Goal: Check status

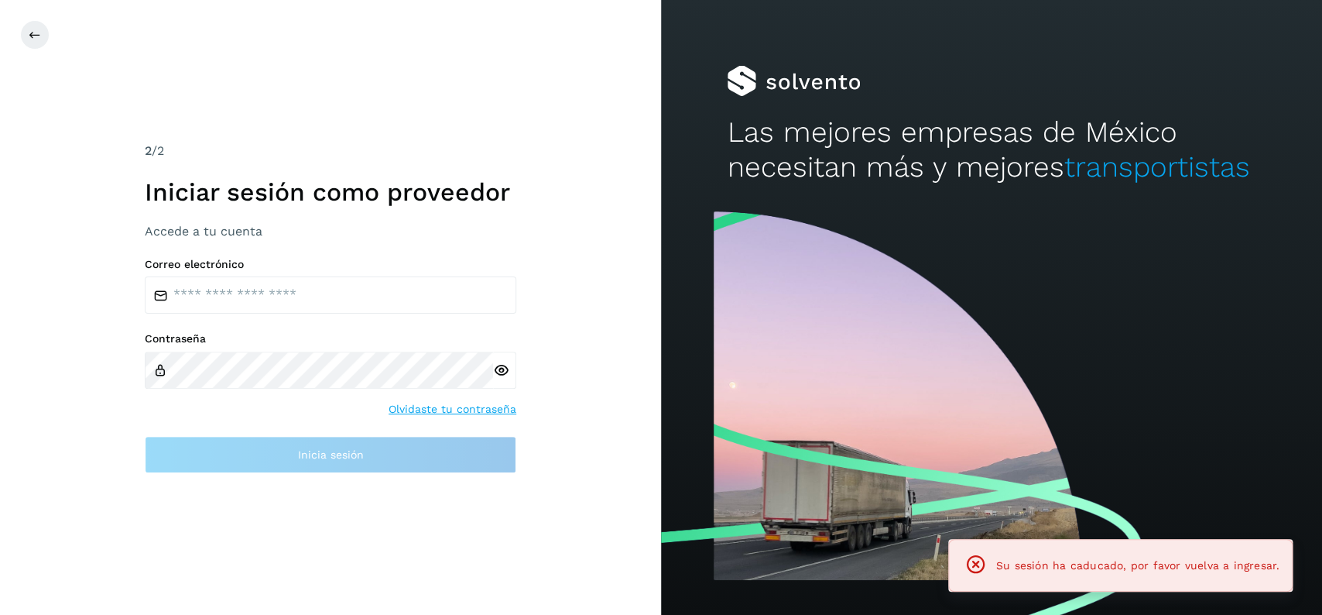
type input "**********"
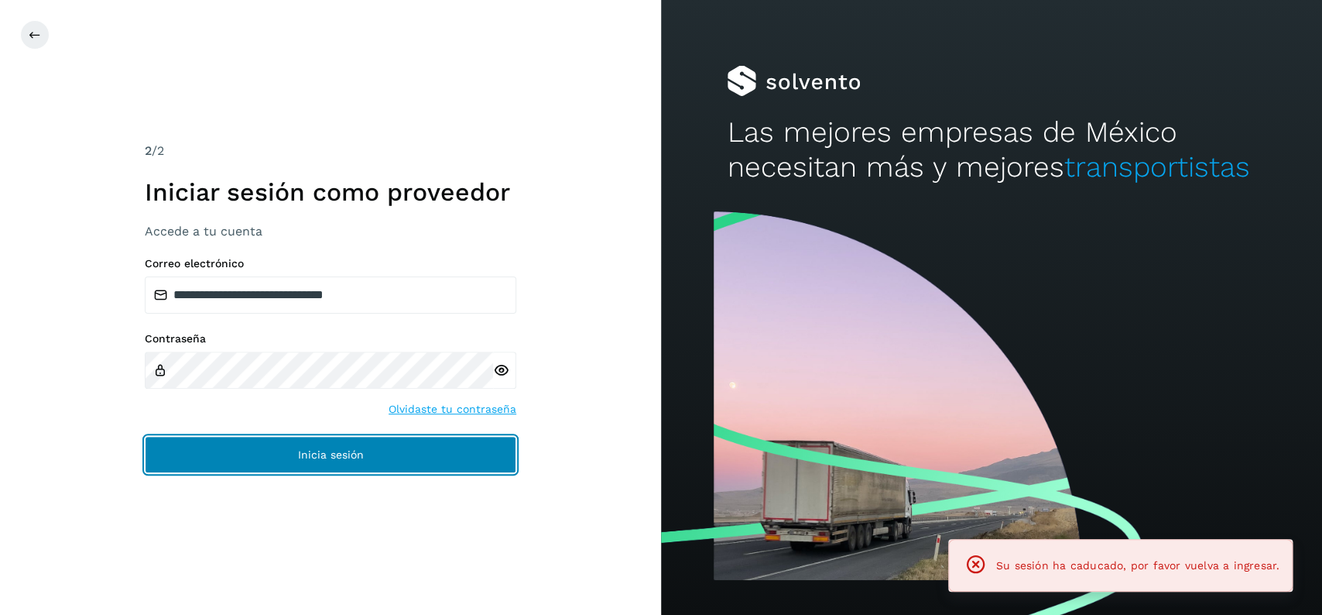
click at [364, 451] on button "Inicia sesión" at bounding box center [331, 454] width 372 height 37
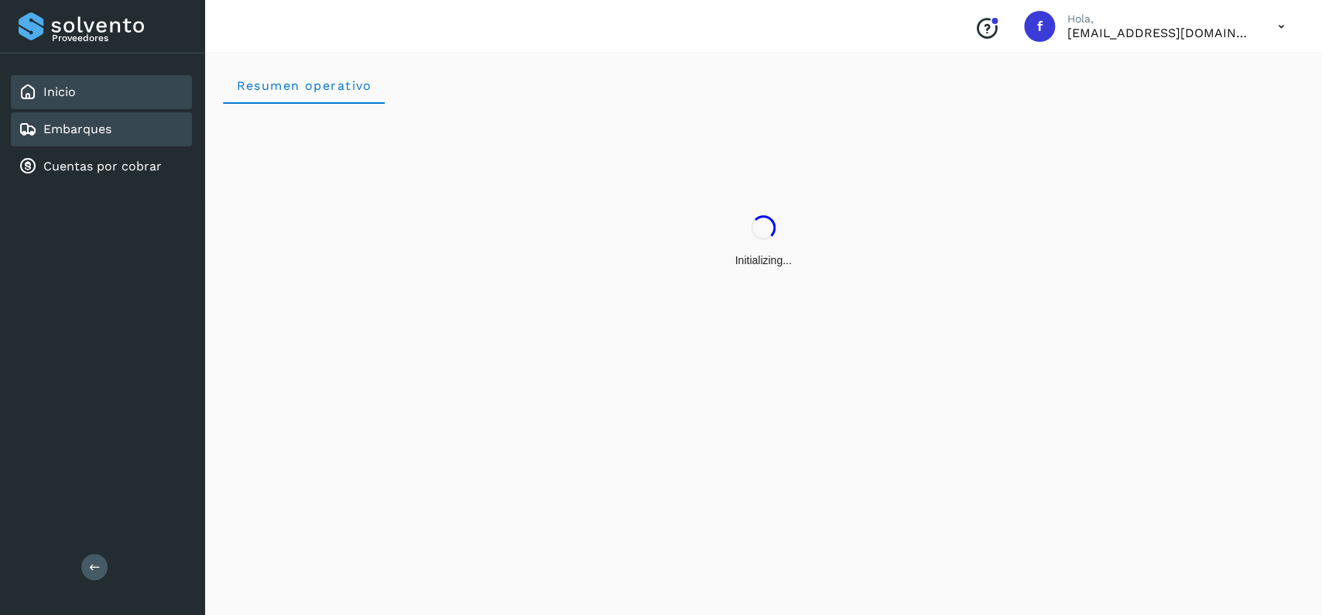
click at [111, 118] on div "Embarques" at bounding box center [101, 129] width 181 height 34
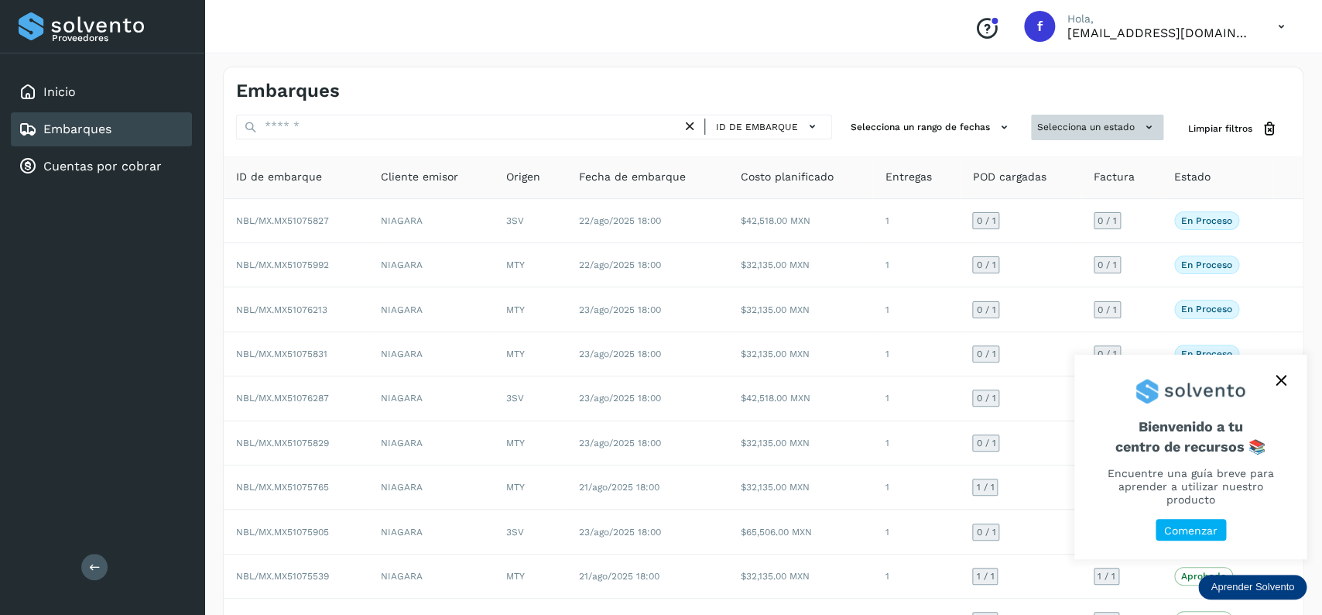
click at [1086, 126] on button "Selecciona un estado" at bounding box center [1097, 128] width 132 height 26
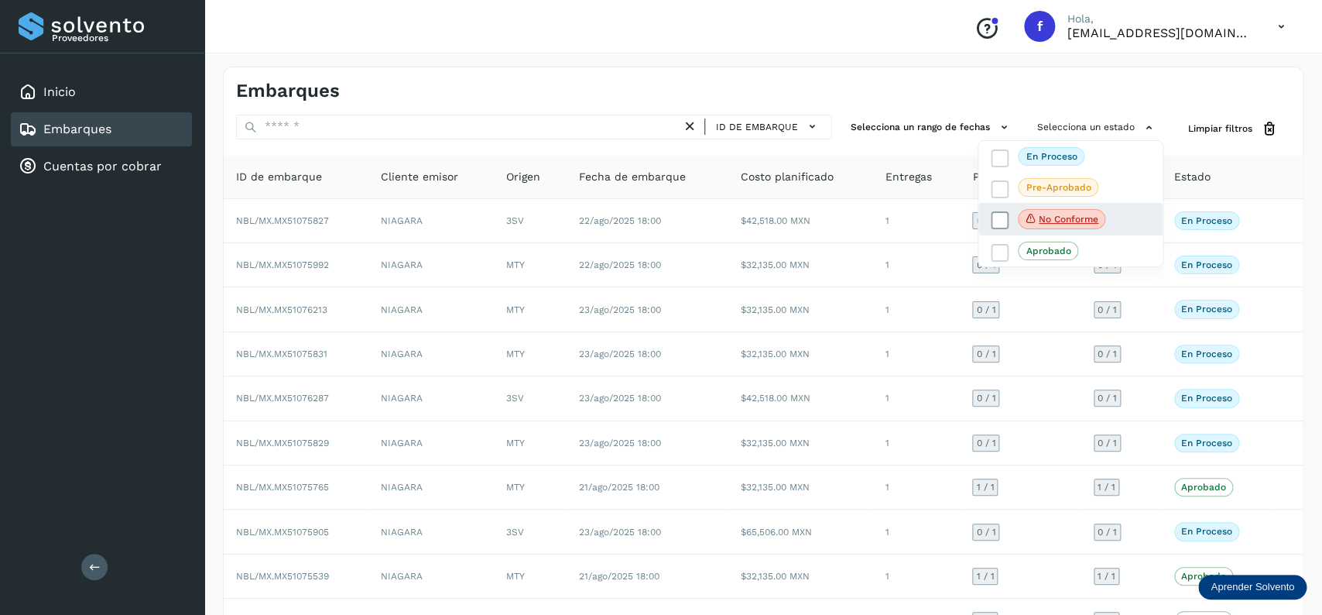
click at [1000, 221] on icon at bounding box center [1000, 220] width 15 height 15
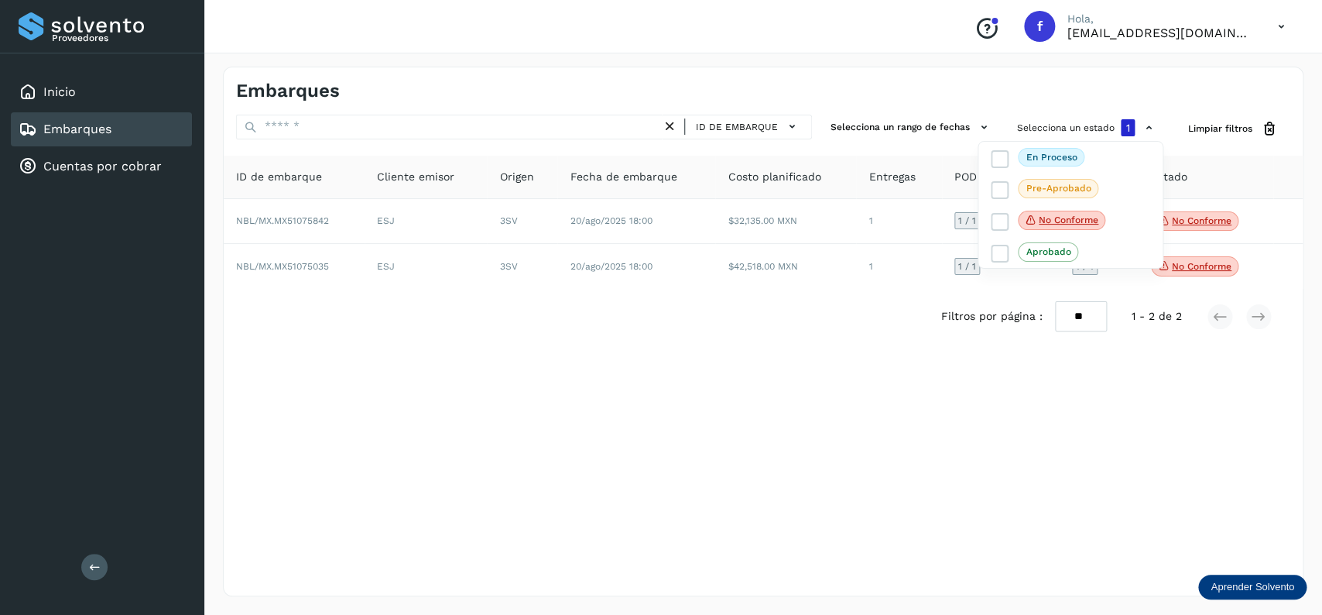
click at [692, 414] on div at bounding box center [661, 307] width 1322 height 615
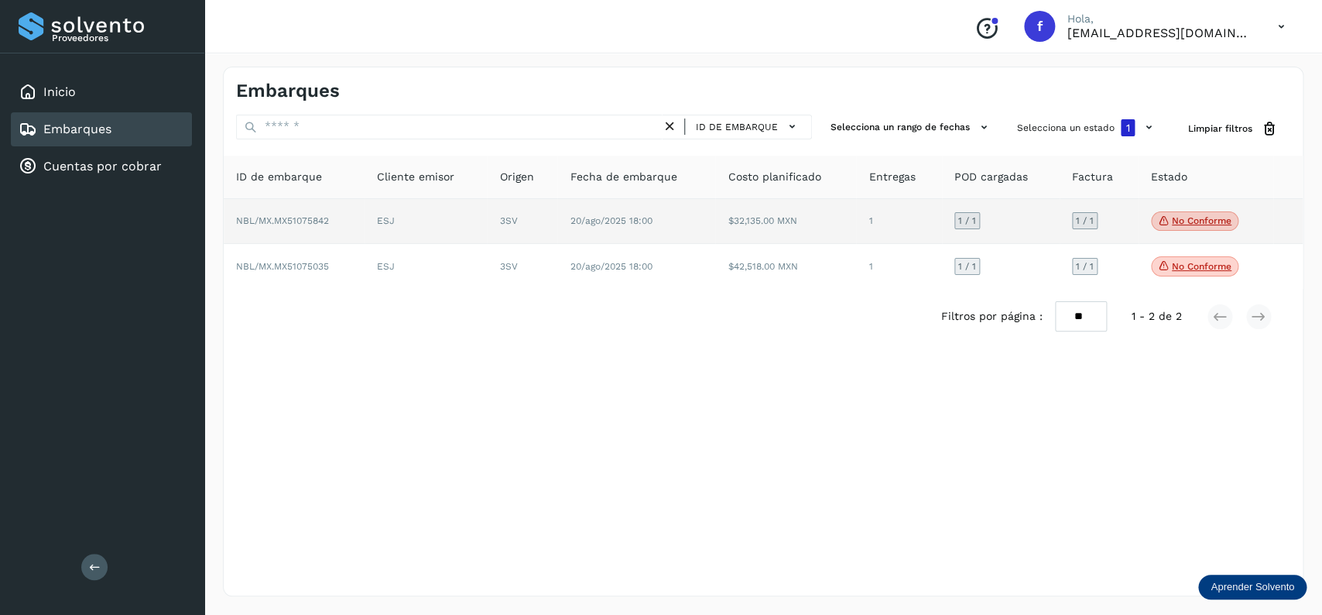
click at [1181, 224] on p "No conforme" at bounding box center [1202, 220] width 60 height 11
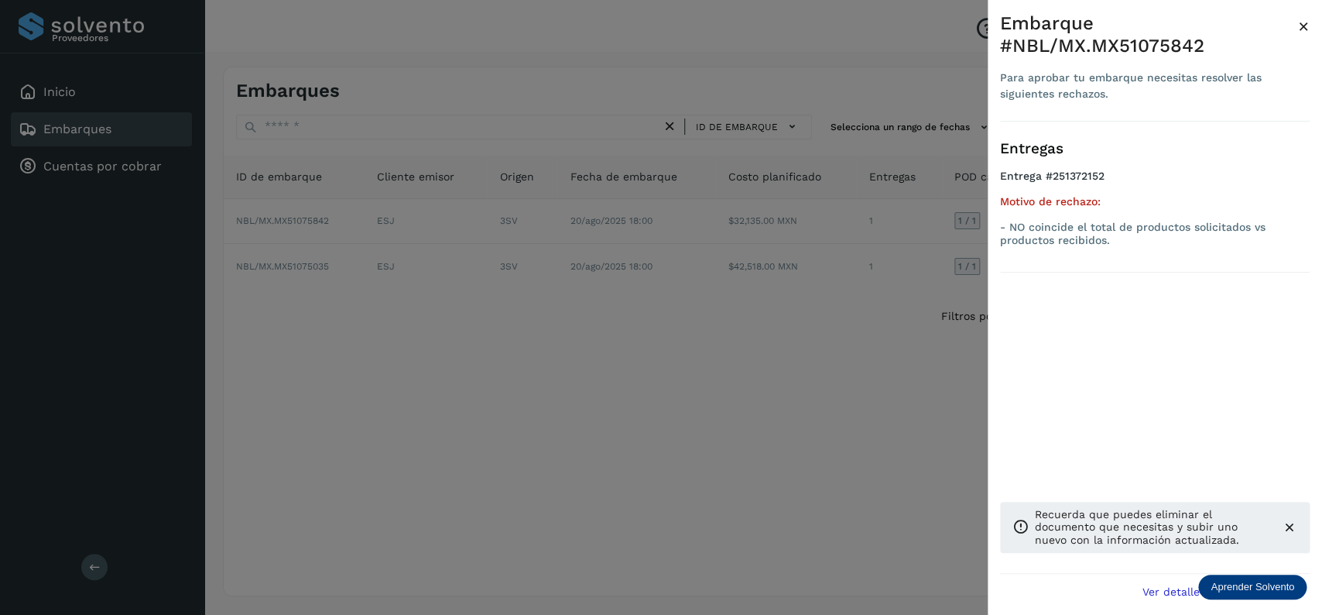
click at [591, 328] on div at bounding box center [661, 307] width 1322 height 615
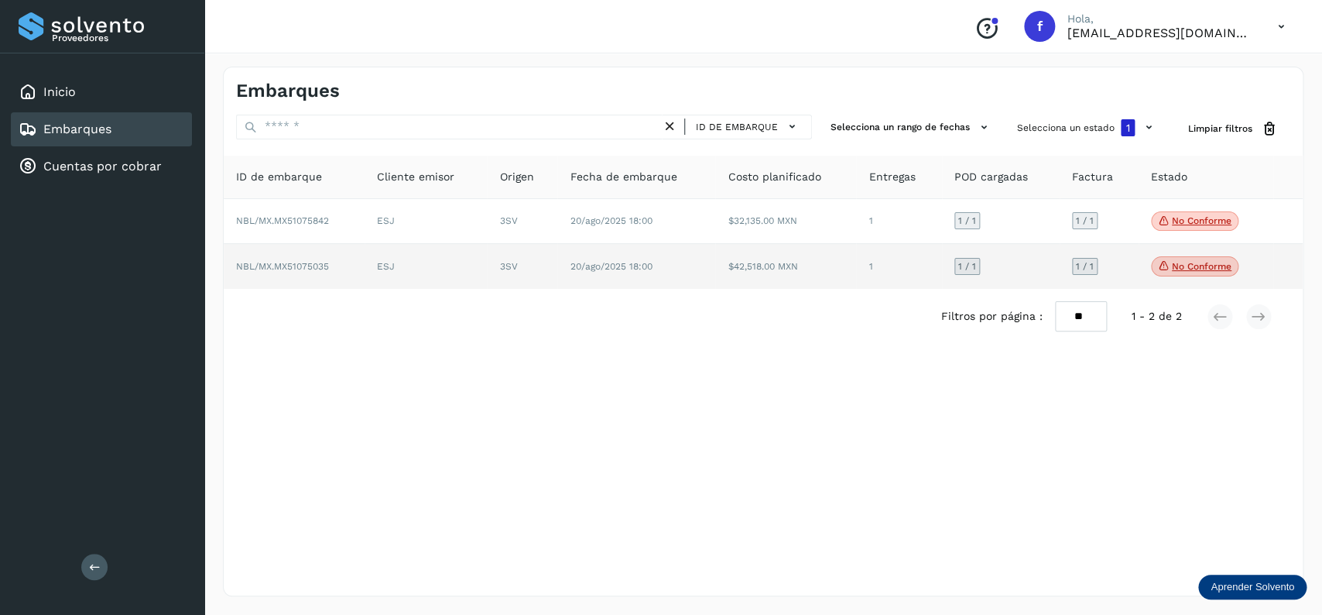
click at [1196, 272] on p "No conforme" at bounding box center [1202, 266] width 60 height 11
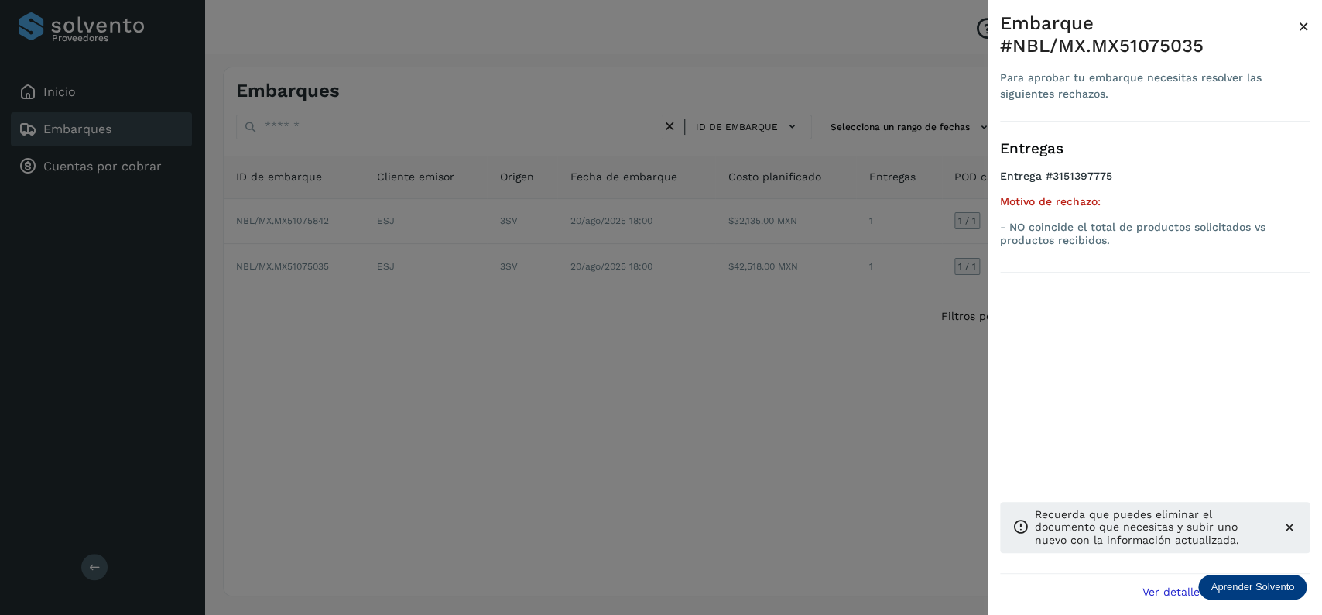
click at [530, 388] on div at bounding box center [661, 307] width 1322 height 615
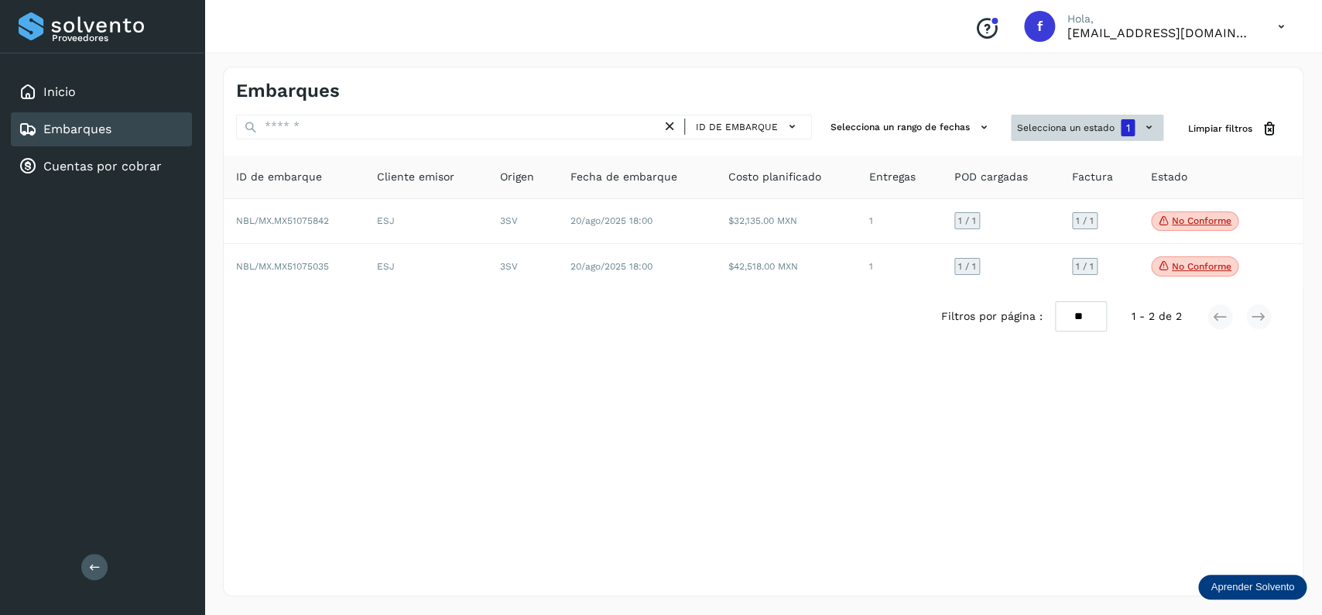
click at [1099, 116] on button "Selecciona un estado 1" at bounding box center [1087, 128] width 153 height 26
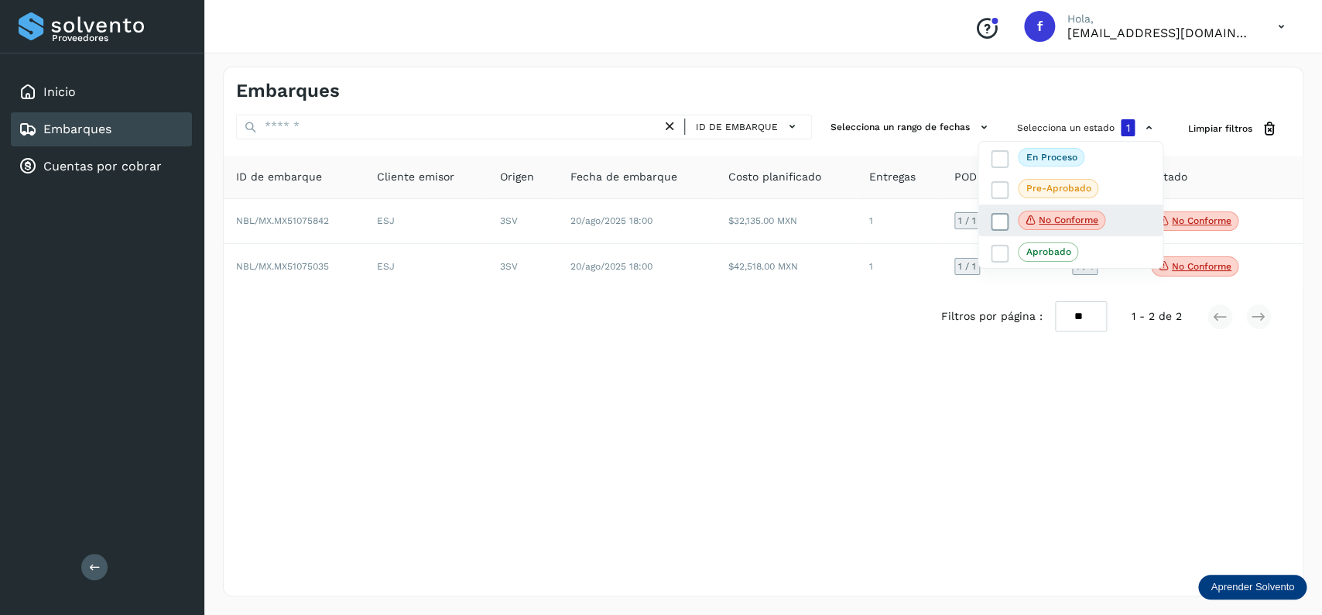
click at [999, 224] on icon at bounding box center [1000, 221] width 15 height 15
click at [999, 219] on icon at bounding box center [1000, 221] width 15 height 15
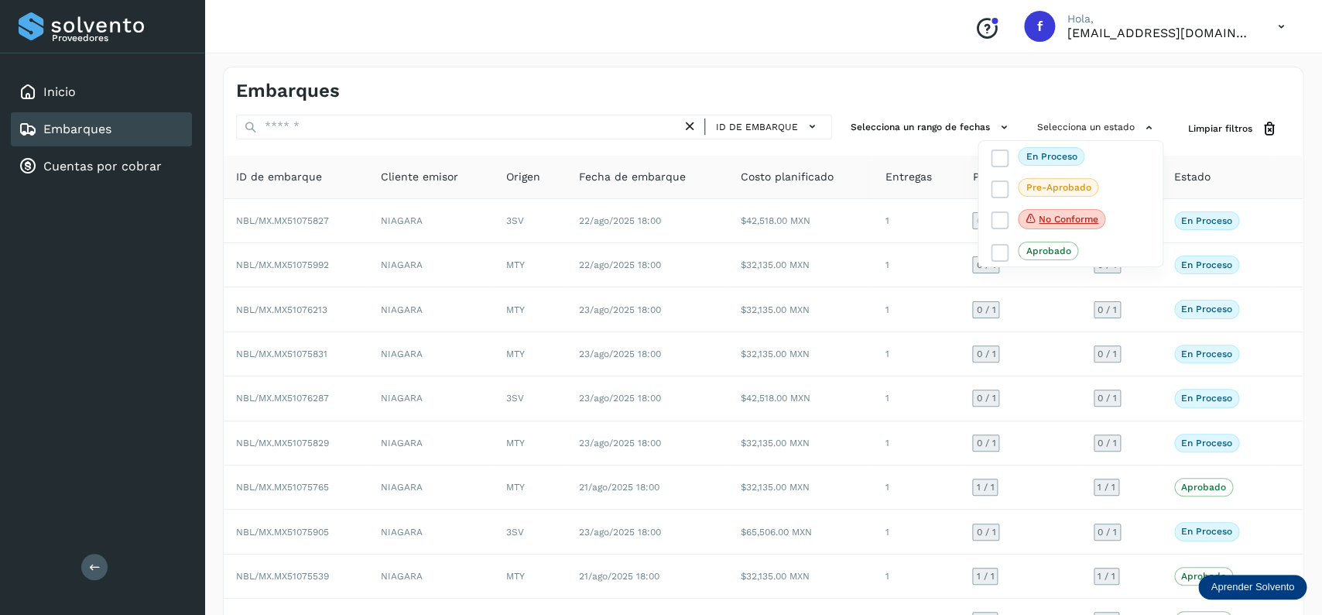
click at [283, 135] on div at bounding box center [661, 307] width 1322 height 615
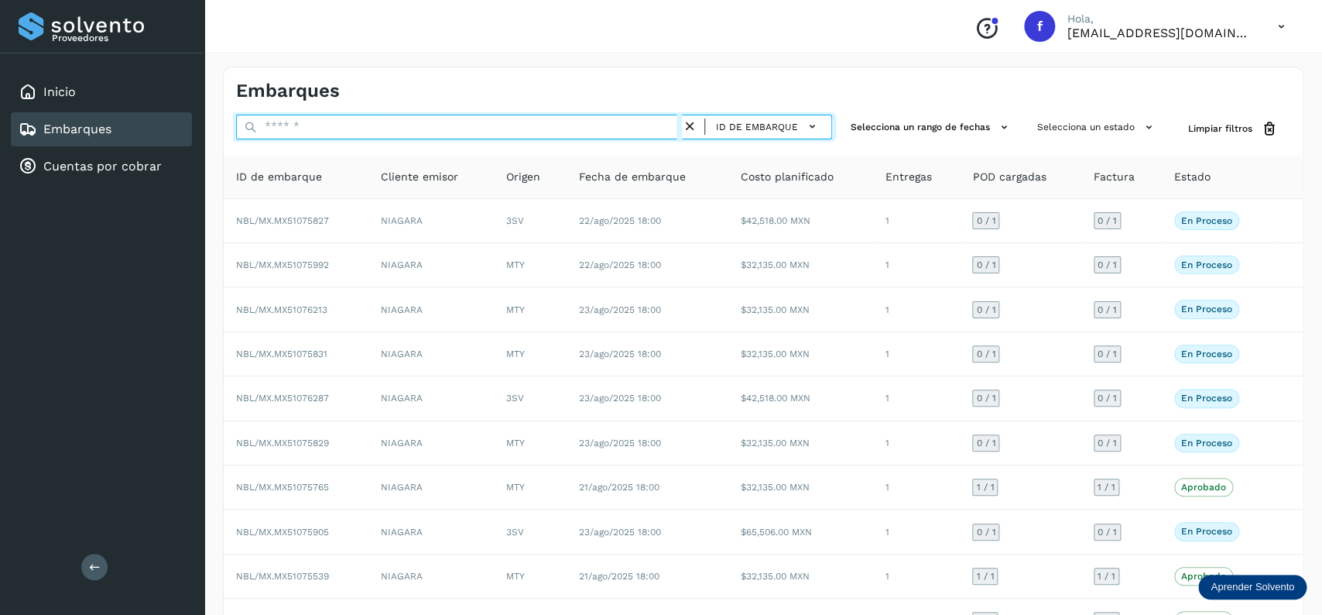
click at [298, 127] on input "text" at bounding box center [459, 127] width 446 height 25
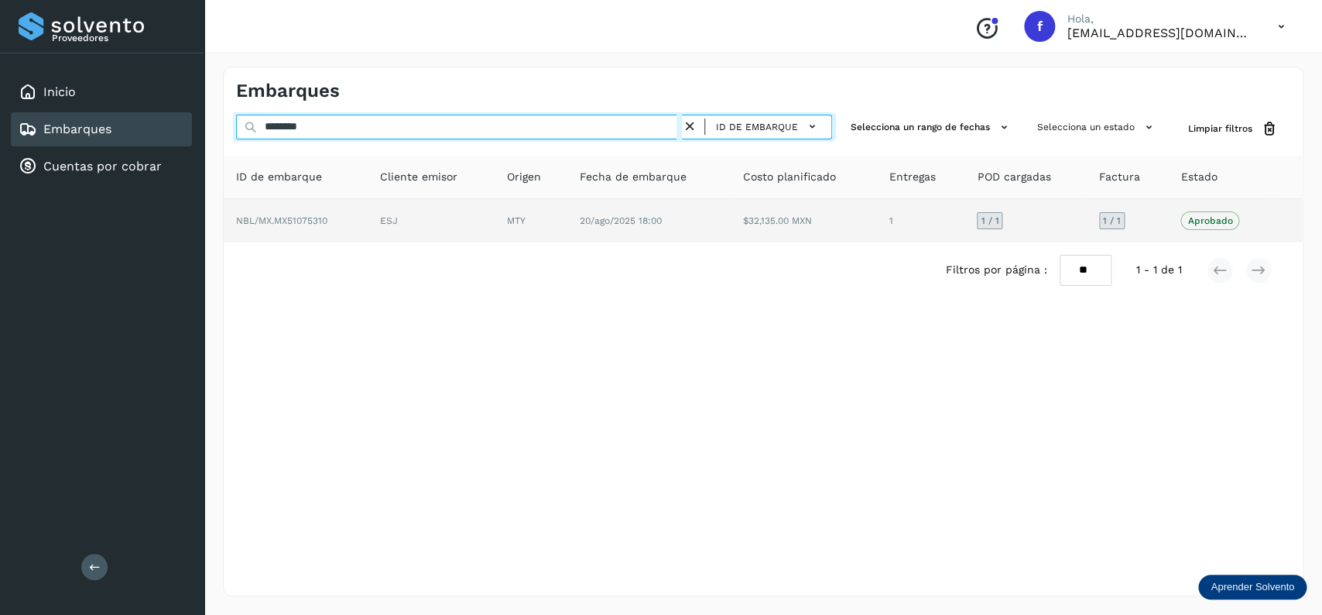
type input "********"
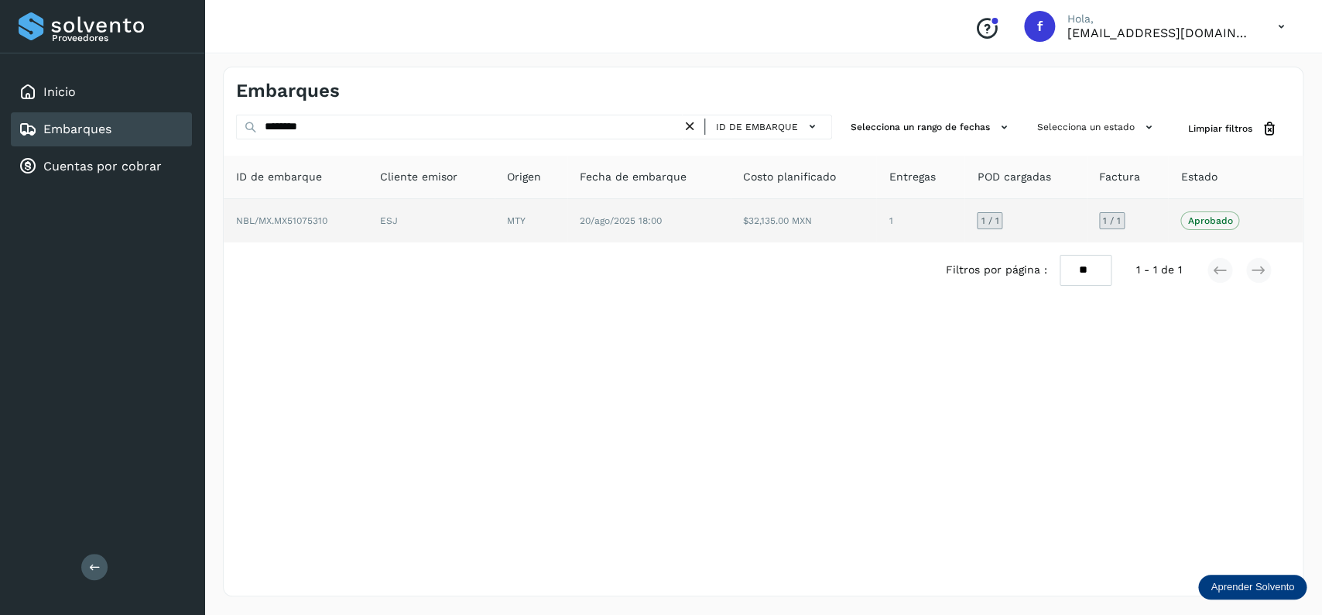
click at [731, 232] on td "20/ago/2025 18:00" at bounding box center [804, 220] width 146 height 43
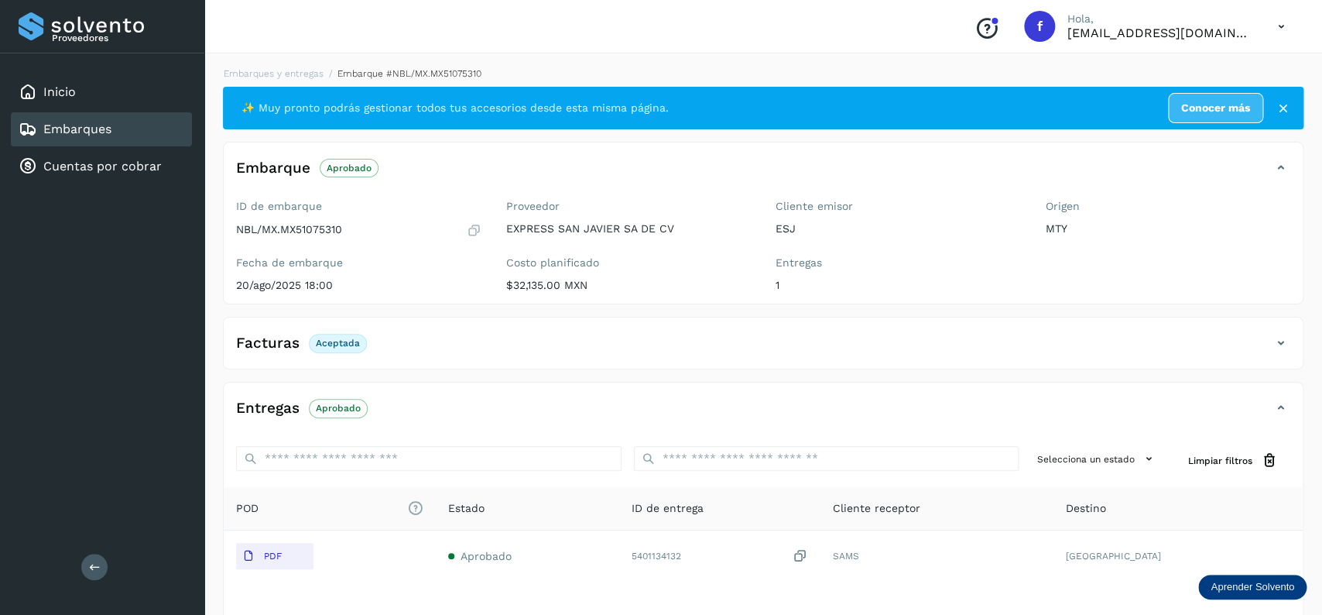
scroll to position [121, 0]
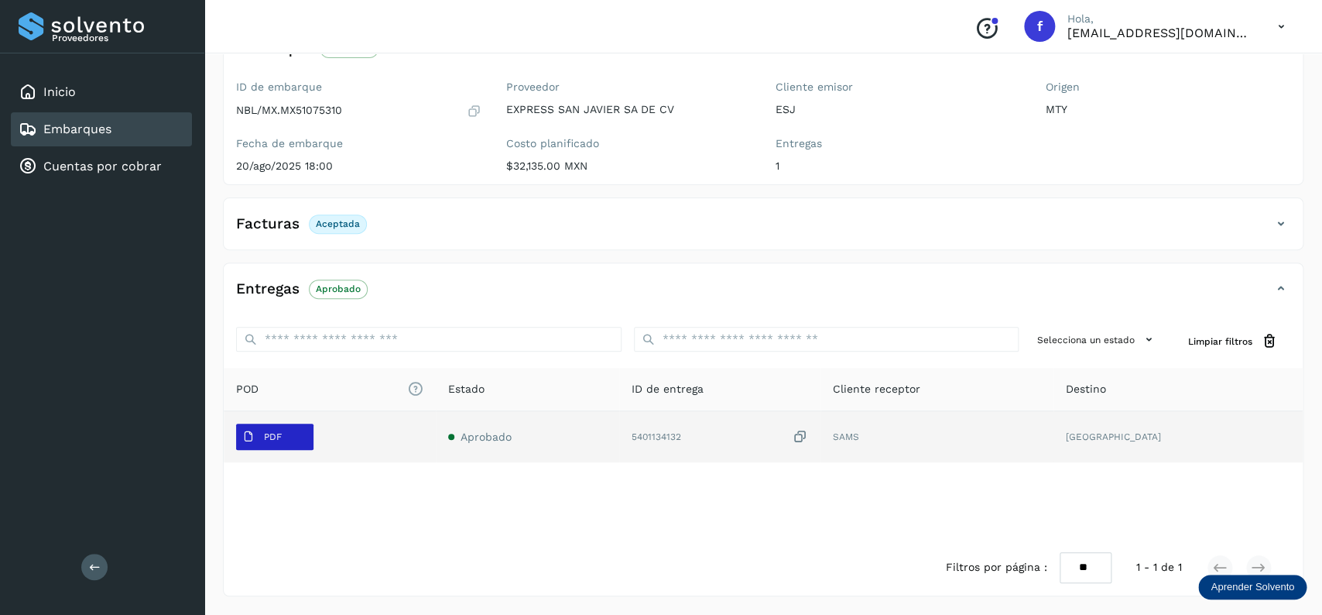
click at [273, 446] on span "PDF" at bounding box center [262, 436] width 52 height 25
click at [274, 445] on span "PDF" at bounding box center [262, 436] width 52 height 25
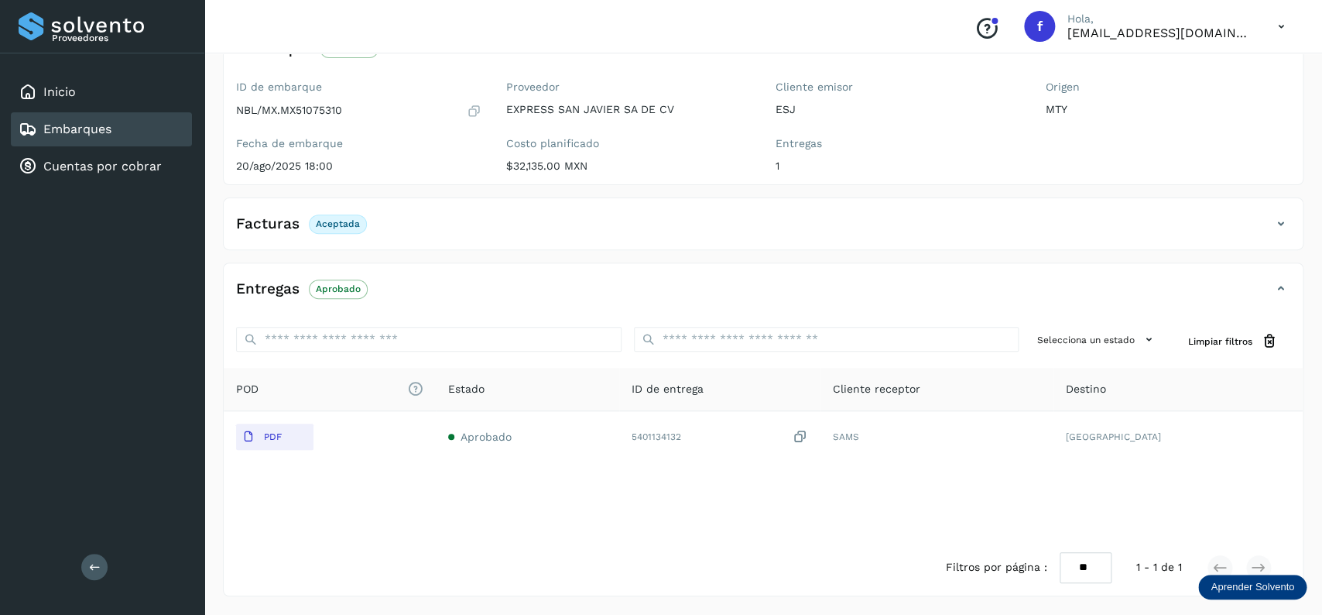
scroll to position [0, 0]
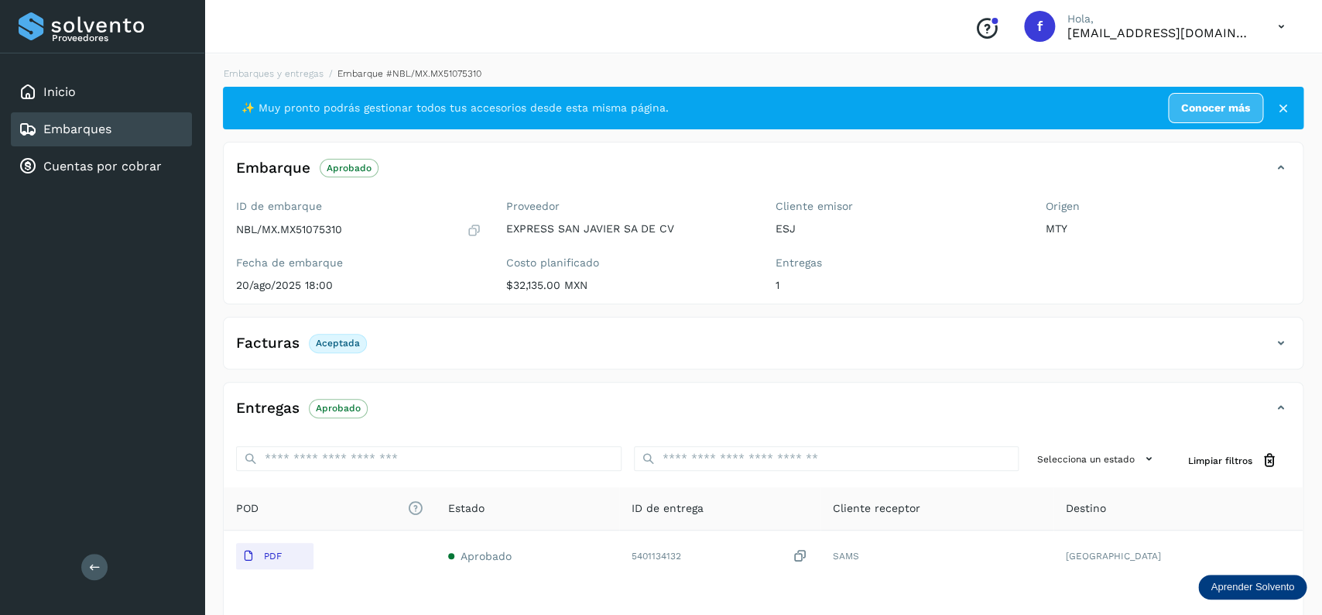
click at [184, 122] on div "Embarques" at bounding box center [101, 129] width 181 height 34
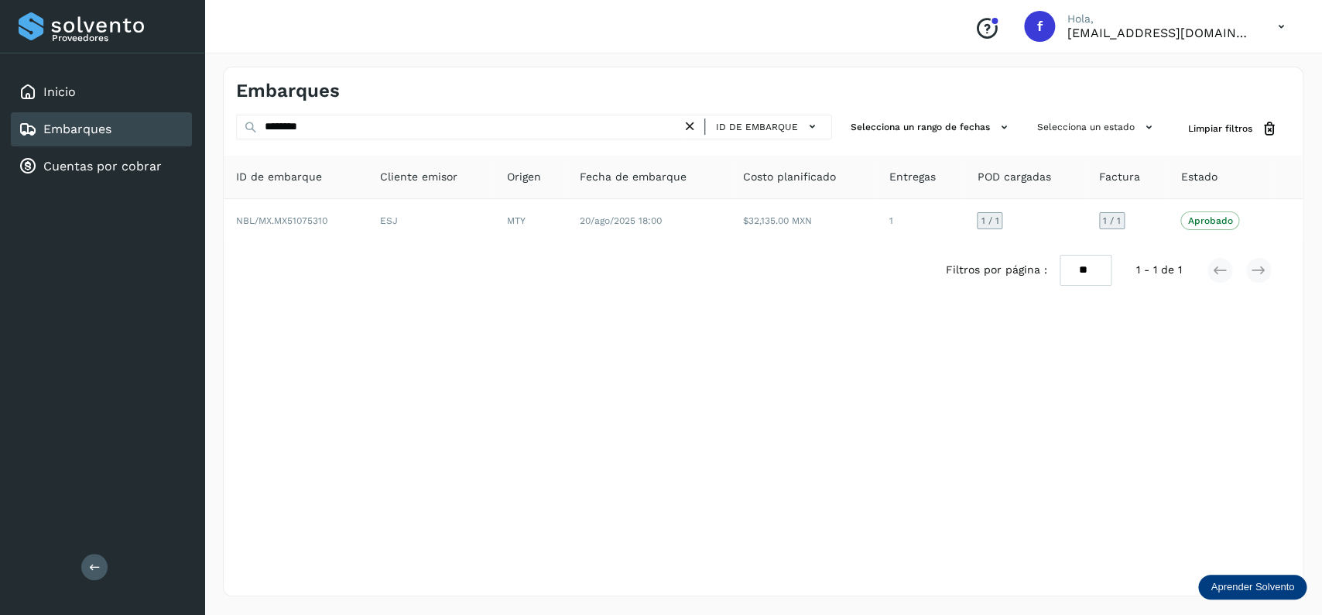
click at [688, 132] on icon at bounding box center [690, 126] width 16 height 16
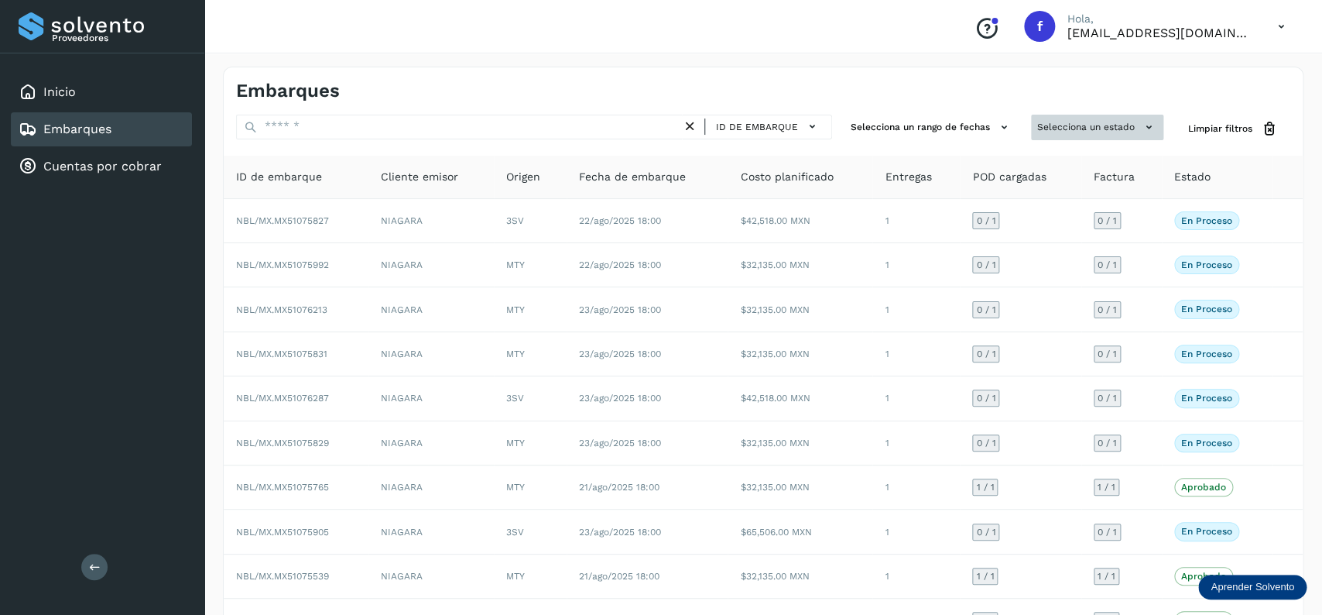
click at [1120, 116] on button "Selecciona un estado" at bounding box center [1097, 128] width 132 height 26
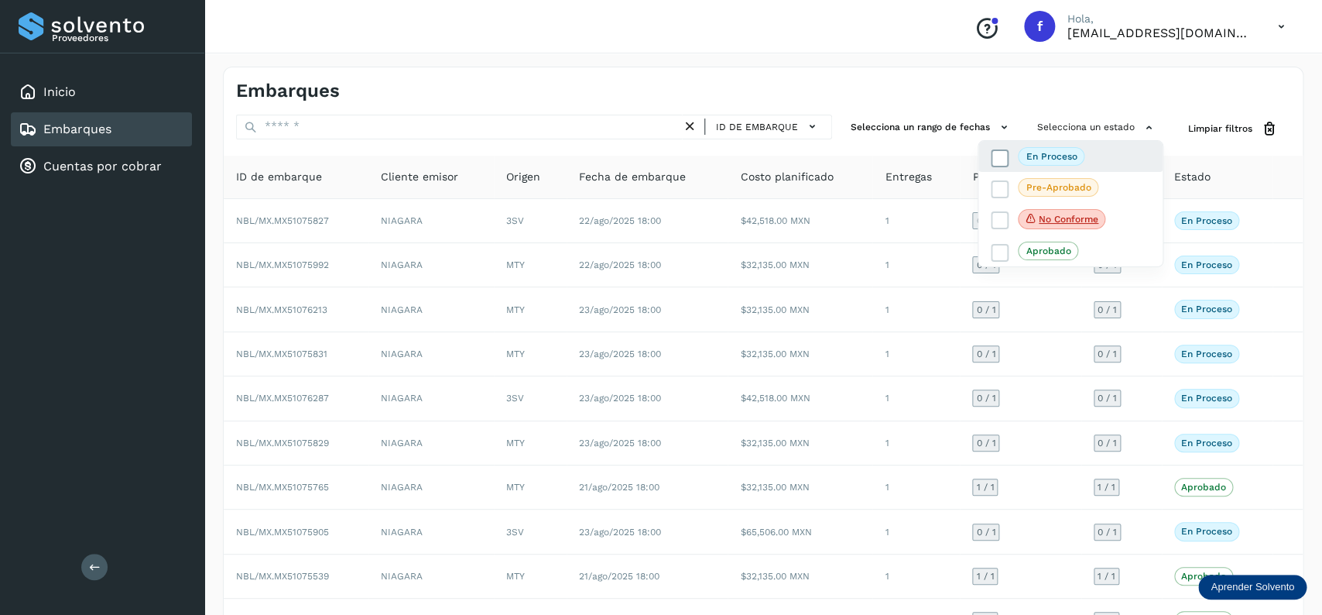
click at [999, 157] on icon at bounding box center [1000, 157] width 15 height 15
click at [797, 77] on div at bounding box center [661, 307] width 1322 height 615
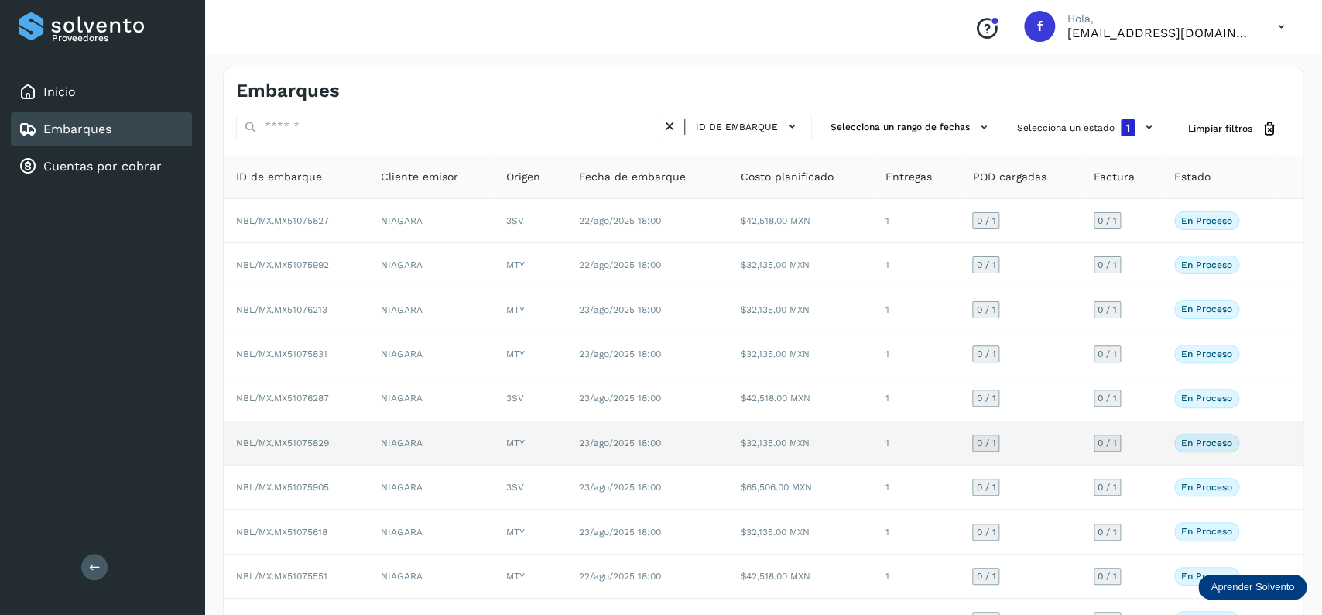
scroll to position [108, 0]
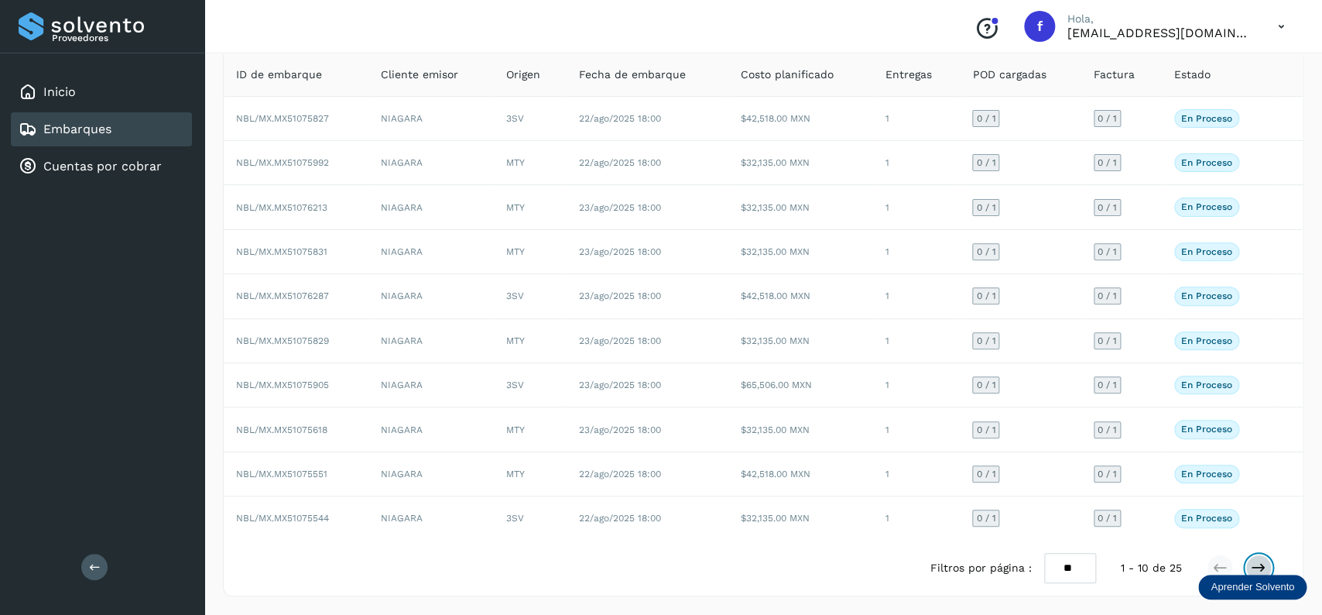
click at [1258, 562] on icon at bounding box center [1258, 567] width 15 height 15
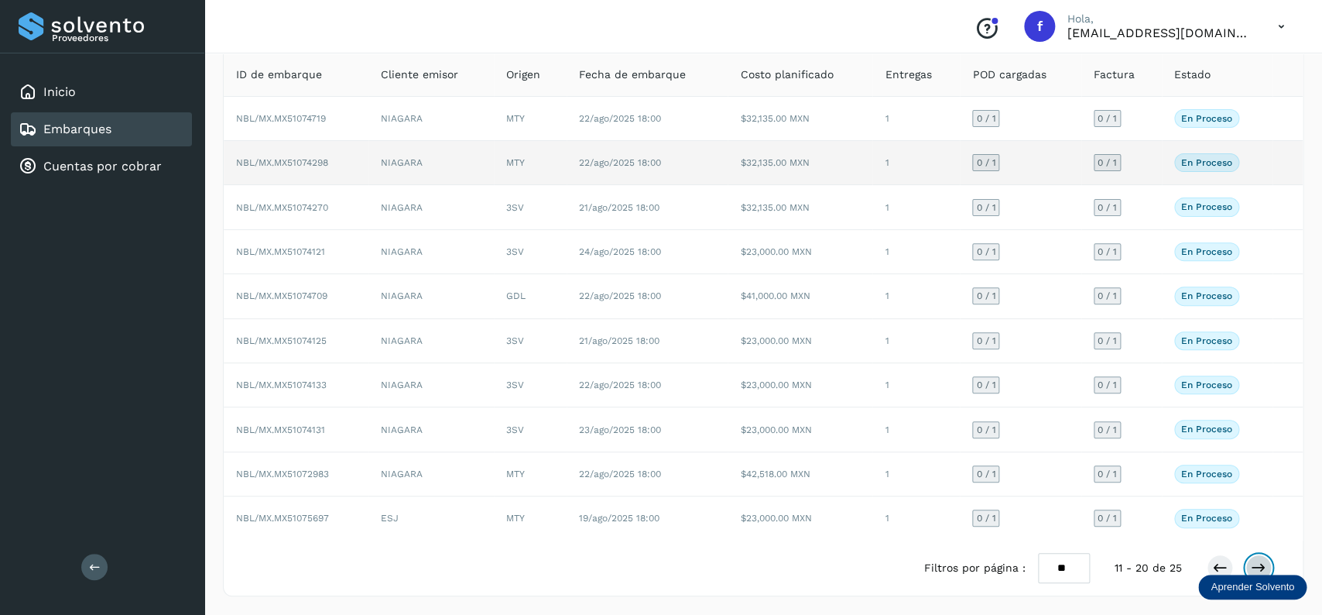
scroll to position [0, 0]
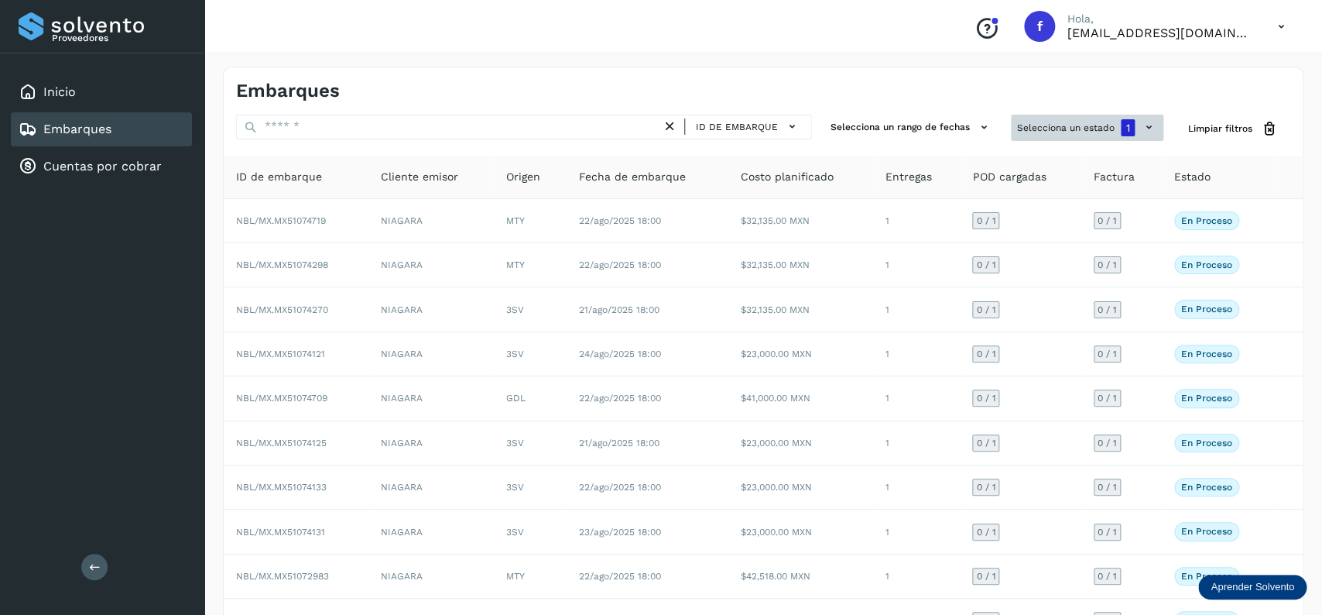
click at [1075, 132] on button "Selecciona un estado 1" at bounding box center [1087, 128] width 153 height 26
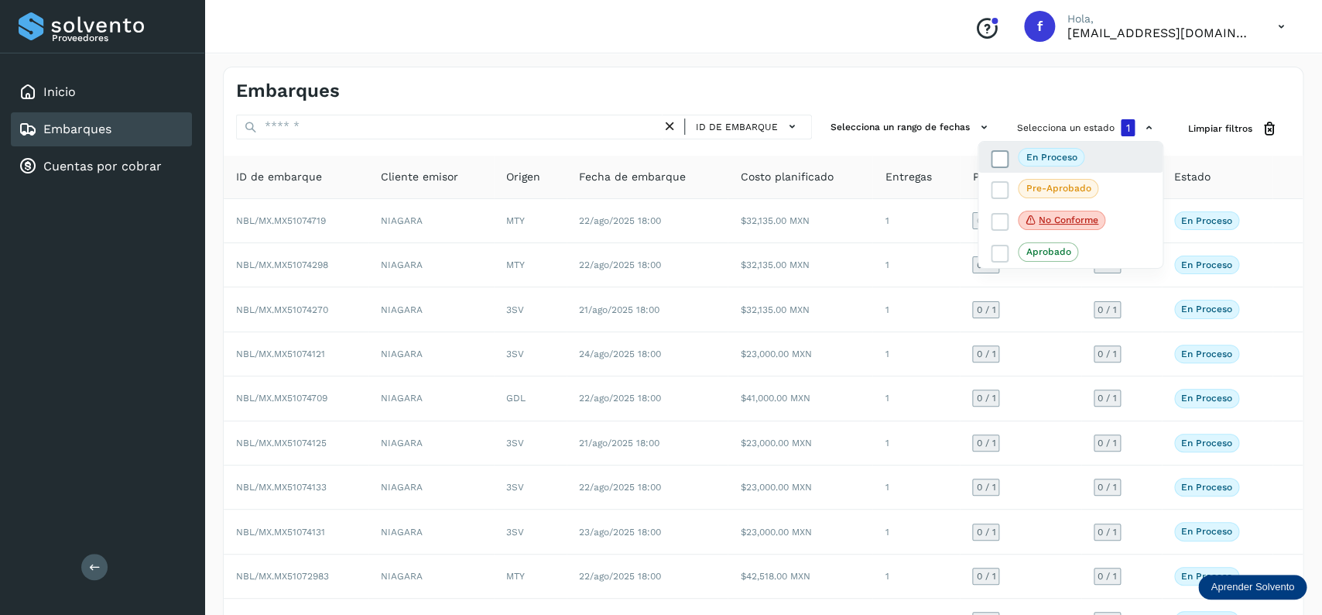
click at [1005, 154] on icon at bounding box center [1000, 158] width 15 height 15
click at [1001, 221] on icon at bounding box center [1000, 220] width 15 height 15
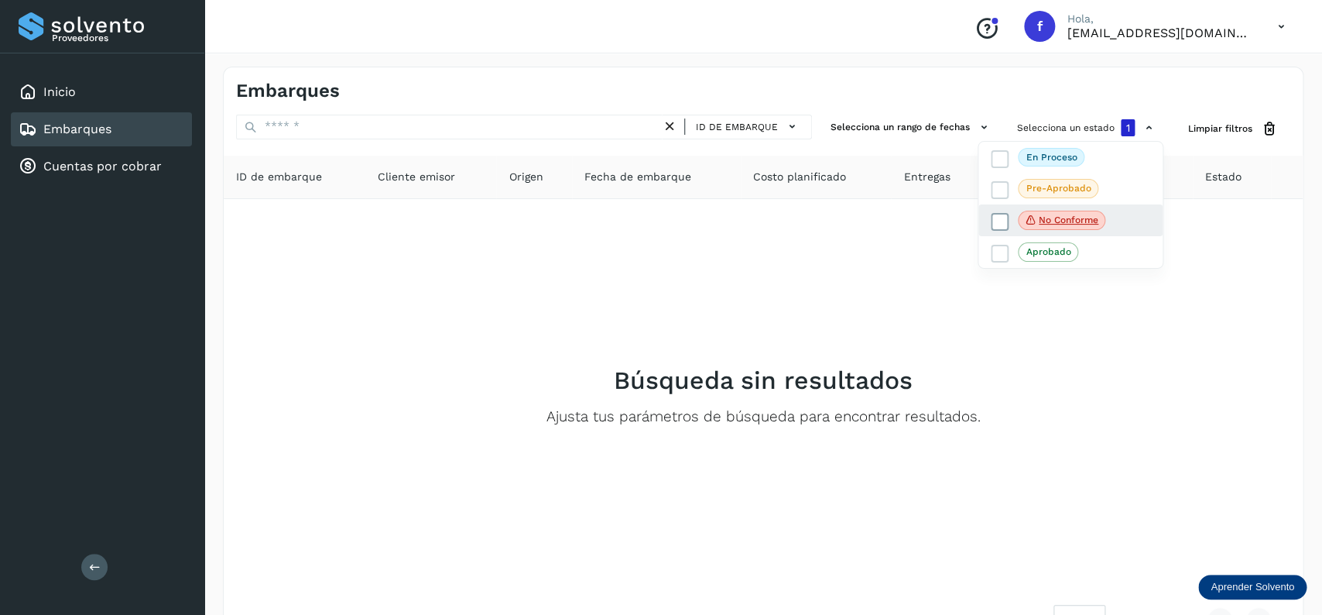
click at [1003, 220] on icon at bounding box center [1000, 221] width 15 height 15
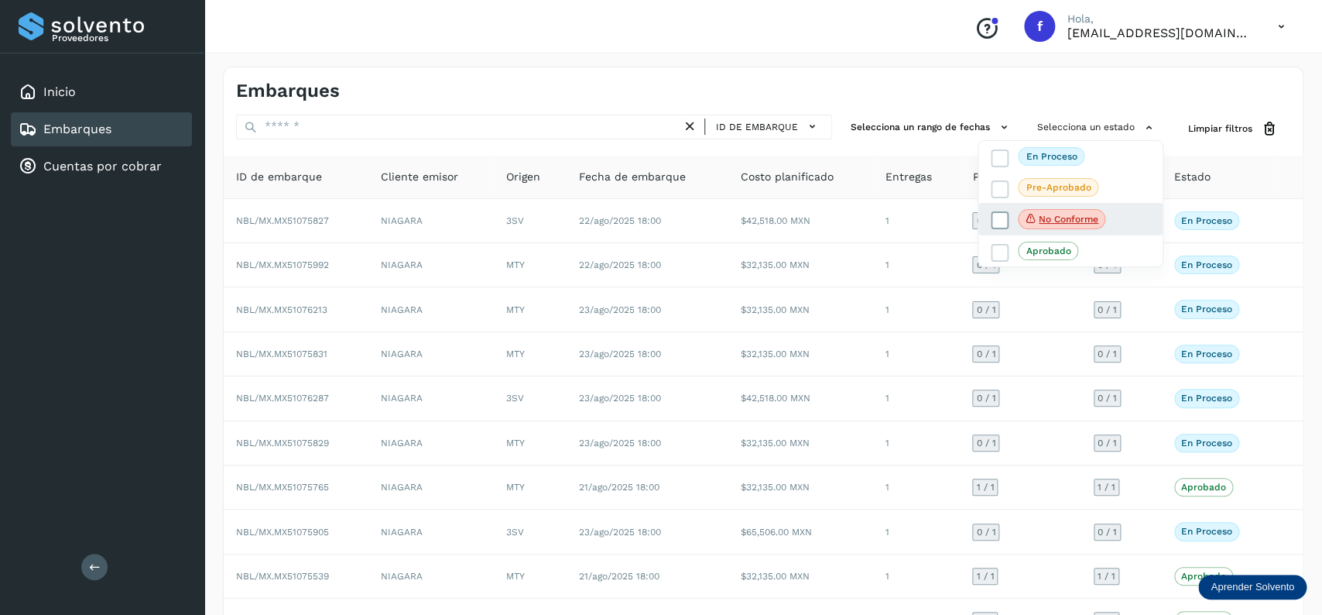
click at [1003, 220] on icon at bounding box center [1000, 220] width 15 height 15
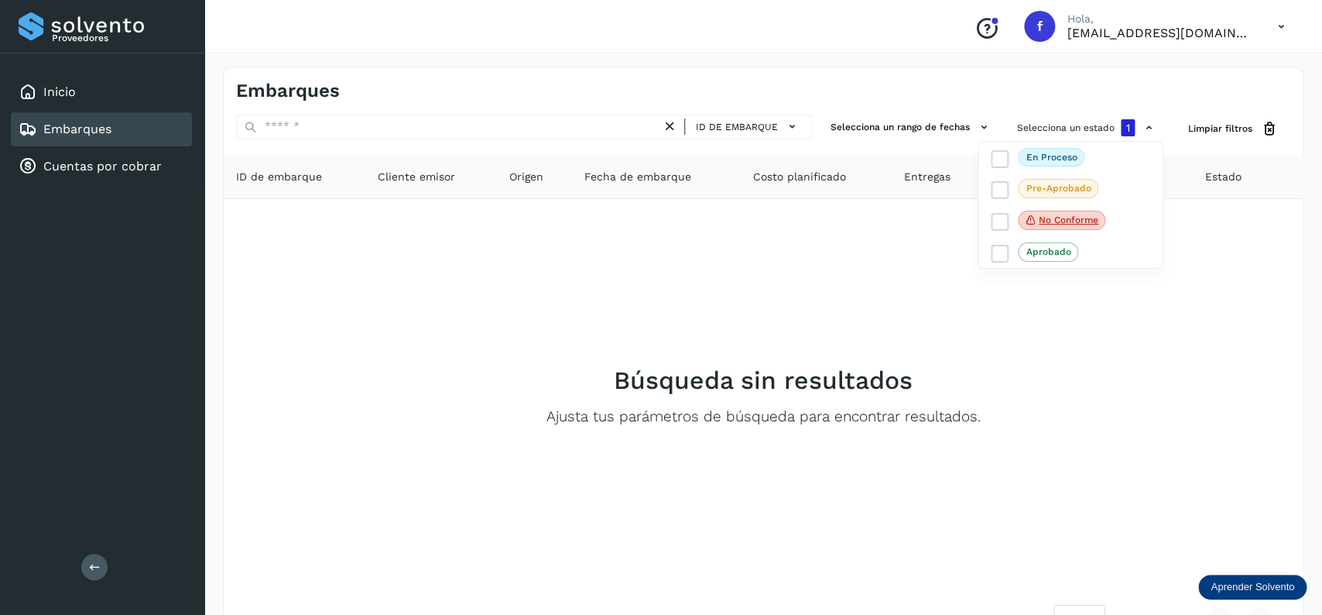
click at [887, 266] on div at bounding box center [661, 307] width 1322 height 615
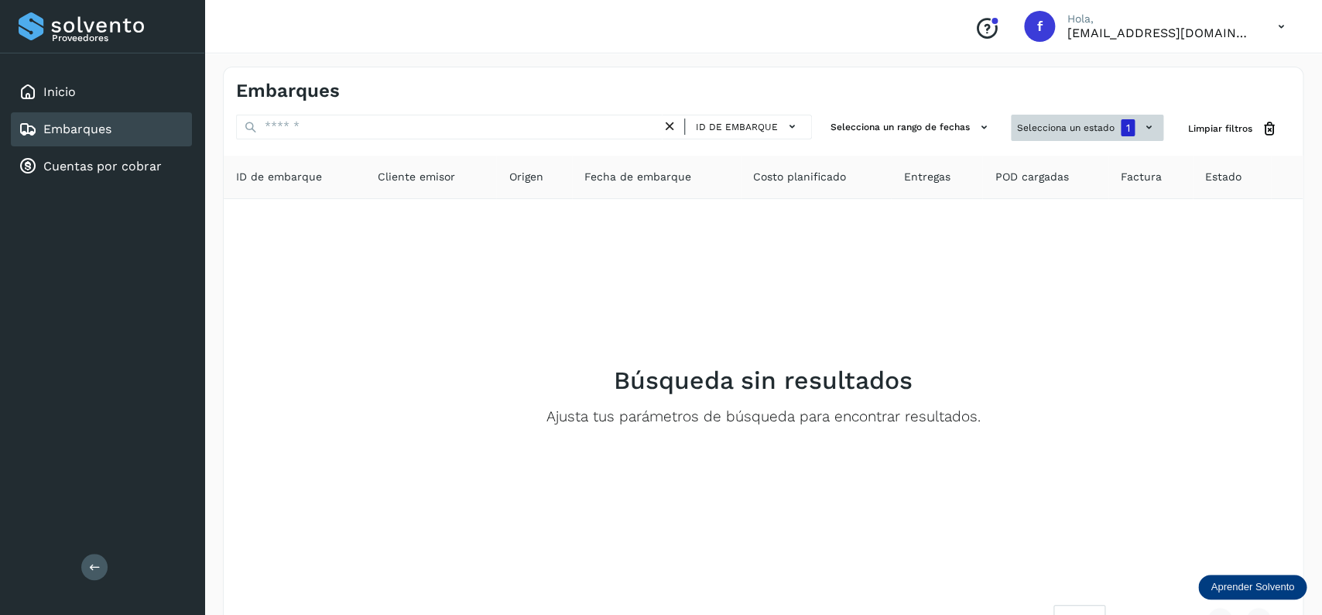
click at [1062, 119] on button "Selecciona un estado 1" at bounding box center [1087, 128] width 153 height 26
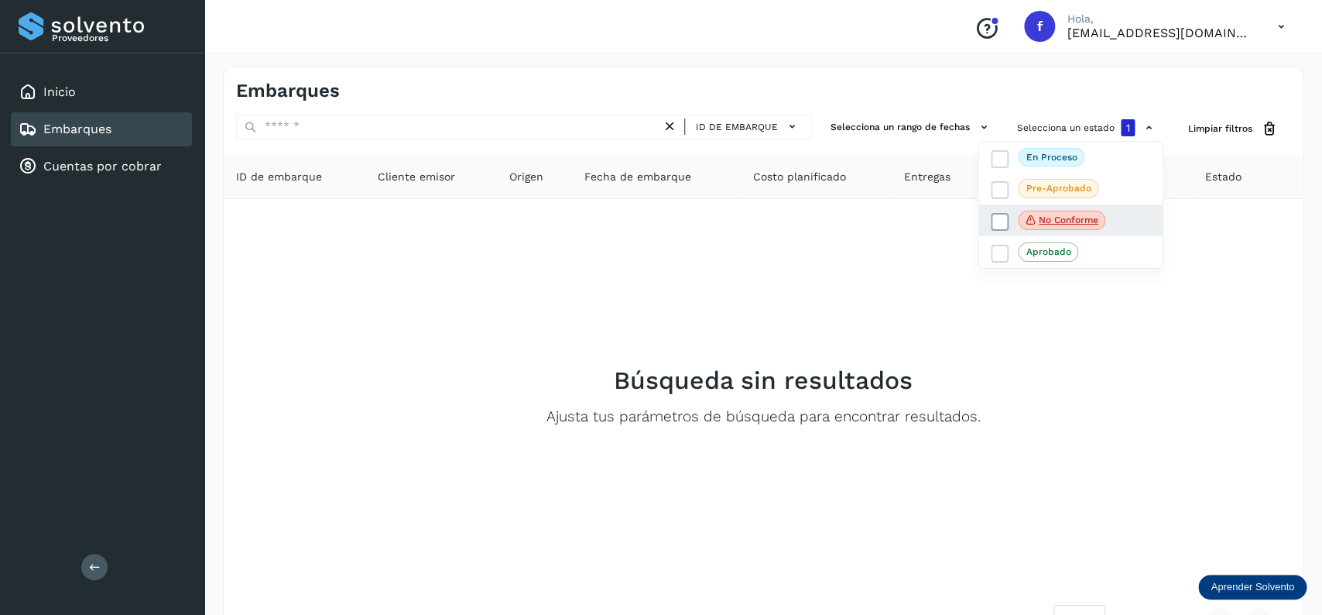
click at [999, 218] on icon at bounding box center [1000, 221] width 15 height 15
